Goal: Task Accomplishment & Management: Manage account settings

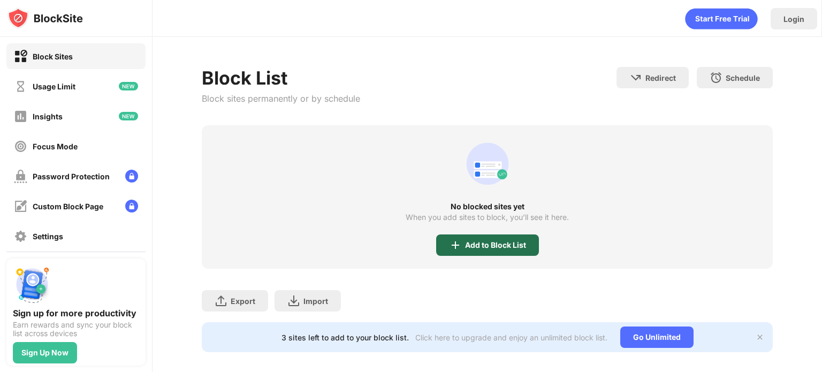
click at [473, 234] on div "Add to Block List" at bounding box center [487, 244] width 103 height 21
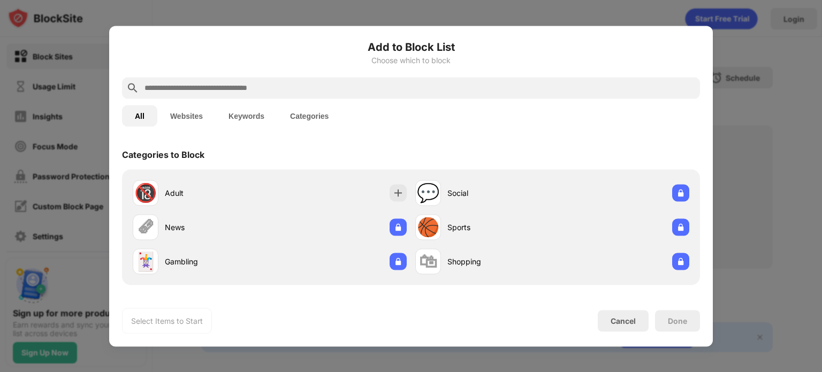
click at [276, 87] on input "text" at bounding box center [419, 87] width 552 height 13
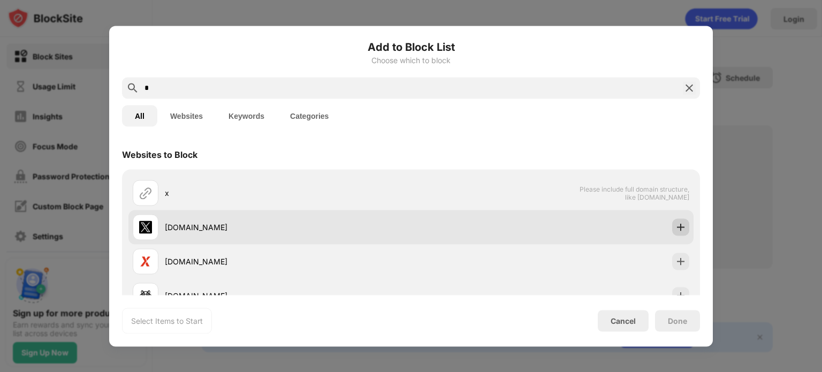
type input "*"
click at [676, 228] on img at bounding box center [681, 227] width 11 height 11
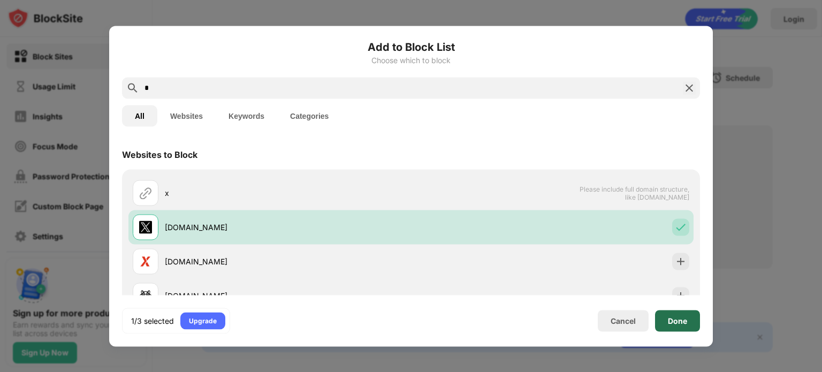
click at [694, 323] on div "Done" at bounding box center [677, 320] width 45 height 21
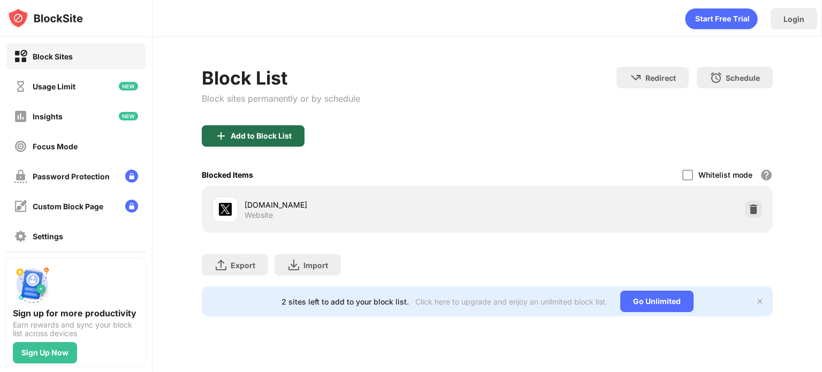
click at [289, 132] on div "Add to Block List" at bounding box center [261, 136] width 61 height 9
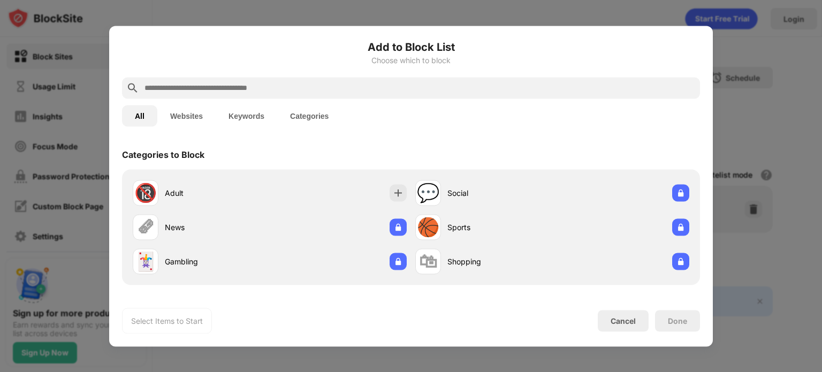
click at [290, 92] on input "text" at bounding box center [419, 87] width 552 height 13
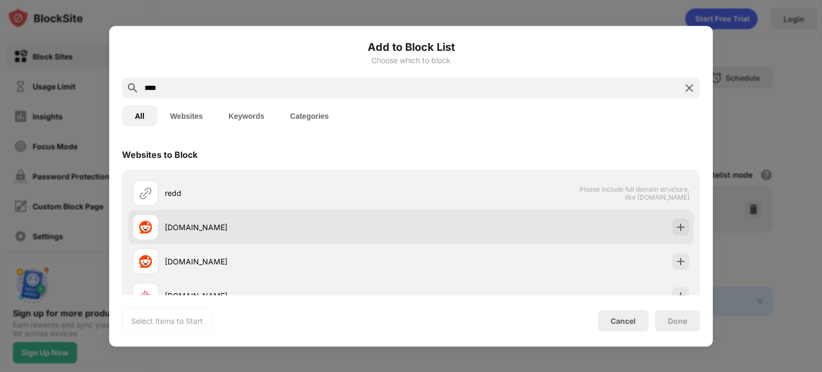
type input "****"
click at [194, 226] on div "[DOMAIN_NAME]" at bounding box center [288, 227] width 246 height 11
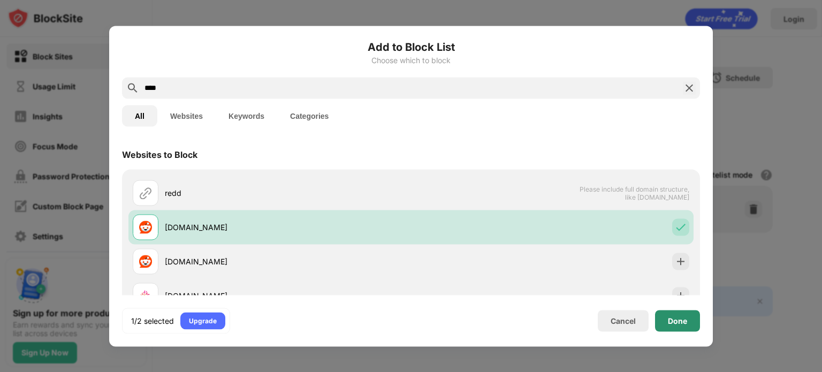
click at [657, 313] on div "Done" at bounding box center [677, 320] width 45 height 21
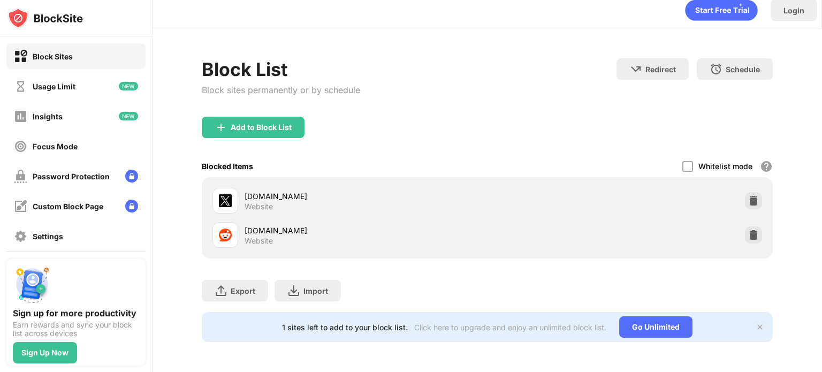
scroll to position [14, 0]
click at [274, 124] on div "Add to Block List" at bounding box center [261, 127] width 61 height 9
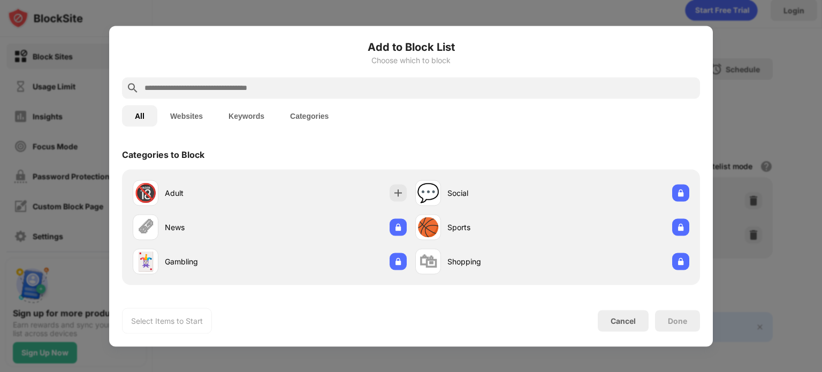
click at [238, 87] on input "text" at bounding box center [419, 87] width 552 height 13
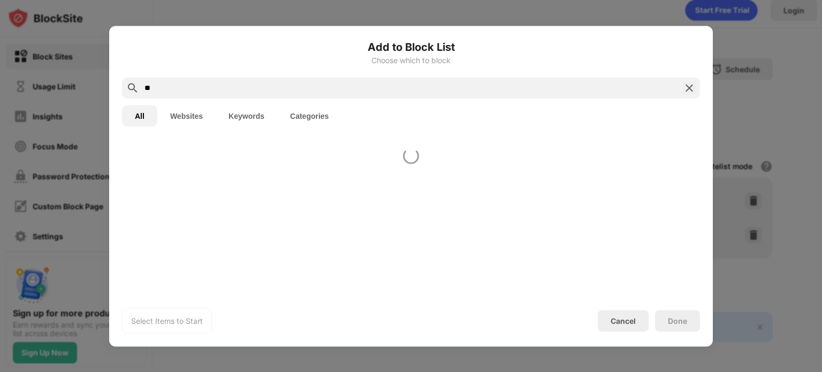
type input "**"
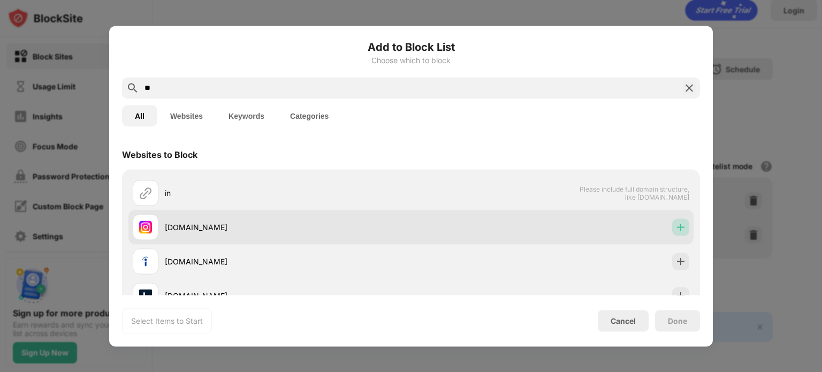
click at [676, 226] on img at bounding box center [681, 227] width 11 height 11
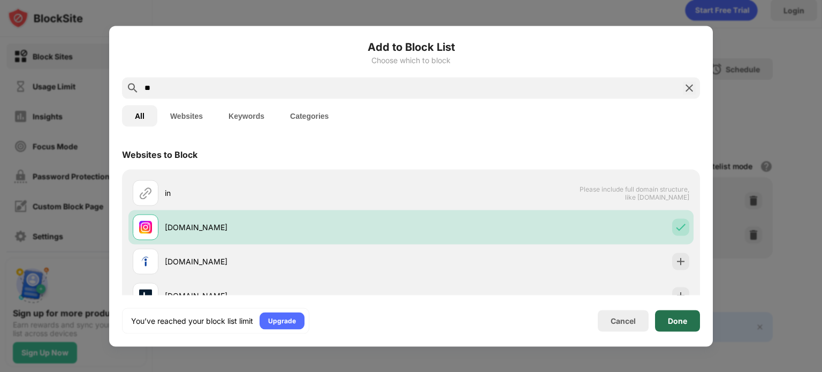
click at [676, 314] on div "Done" at bounding box center [677, 320] width 45 height 21
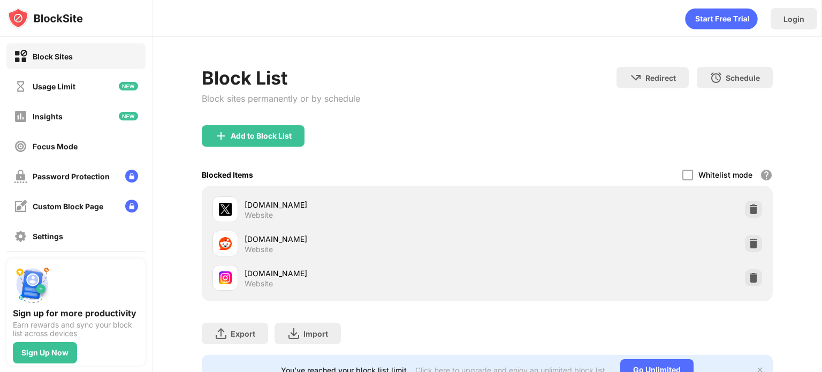
scroll to position [50, 0]
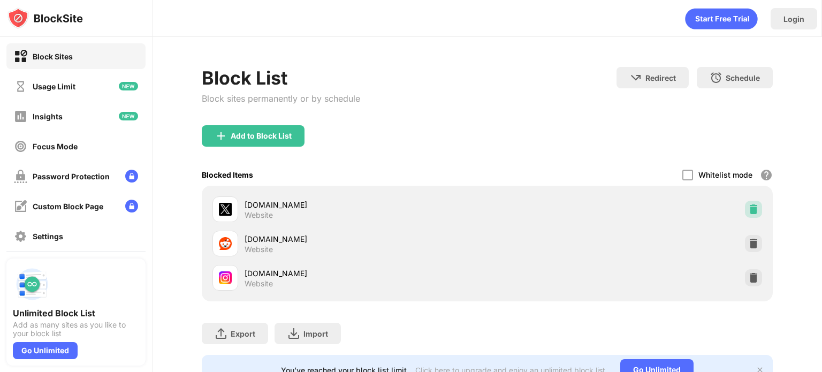
click at [749, 202] on div at bounding box center [753, 209] width 17 height 17
